Goal: Browse casually

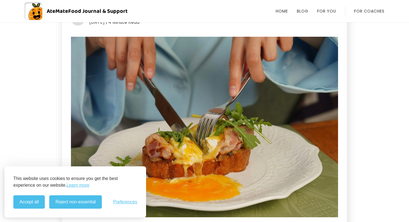
scroll to position [48, 0]
